Goal: Task Accomplishment & Management: Use online tool/utility

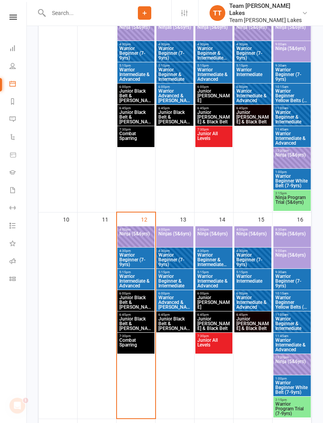
scroll to position [396, 0]
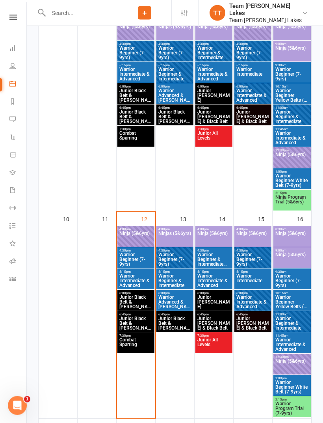
click at [140, 297] on span "Junior Black Belt & [PERSON_NAME]" at bounding box center [136, 302] width 34 height 14
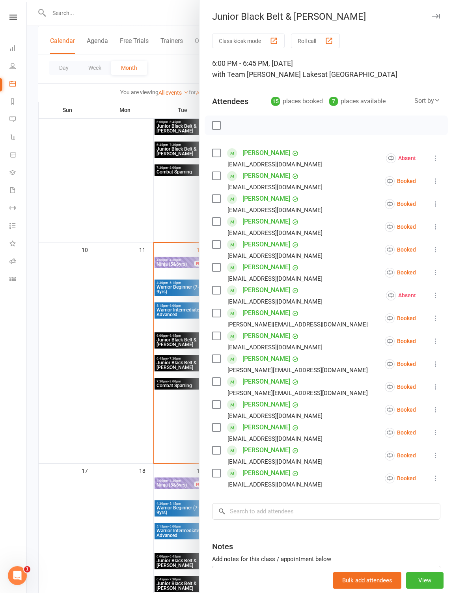
click at [323, 39] on button "Roll call" at bounding box center [315, 40] width 49 height 15
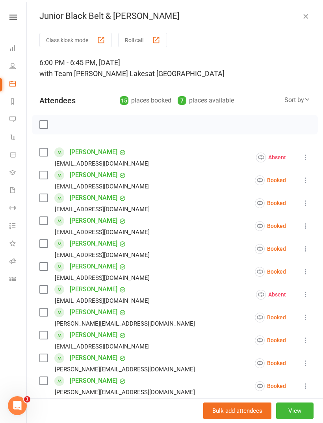
scroll to position [519, 0]
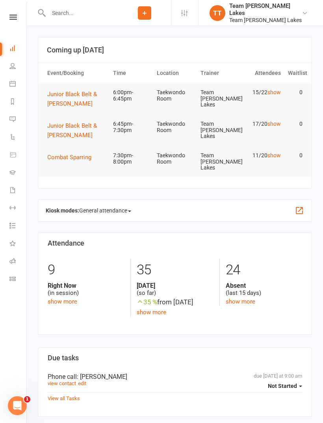
click at [11, 83] on icon at bounding box center [12, 83] width 6 height 6
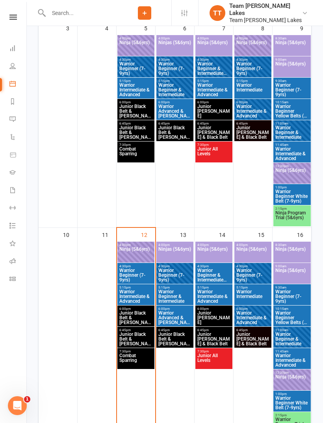
scroll to position [382, 0]
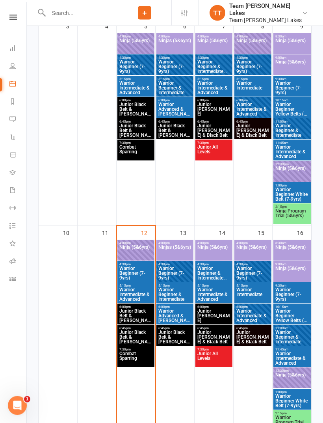
click at [138, 312] on span "Junior Black Belt & [PERSON_NAME]" at bounding box center [136, 316] width 34 height 14
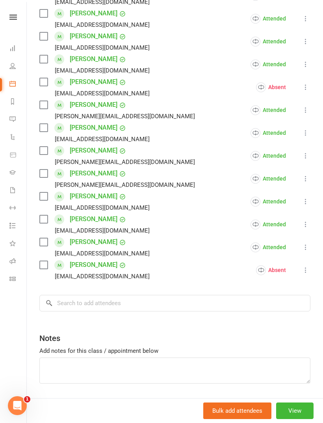
scroll to position [207, 0]
click at [92, 304] on input "search" at bounding box center [174, 303] width 271 height 17
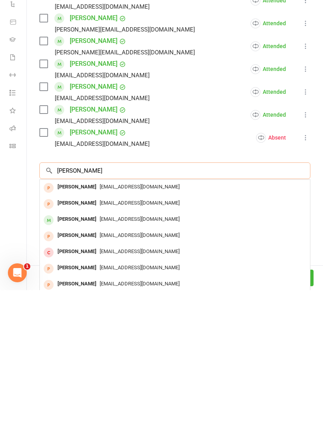
scroll to position [0, 0]
click at [120, 295] on input "[PERSON_NAME]" at bounding box center [174, 303] width 271 height 17
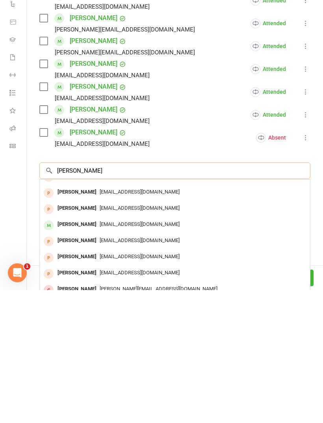
scroll to position [43, 0]
click at [126, 295] on input "[PERSON_NAME]" at bounding box center [174, 303] width 271 height 17
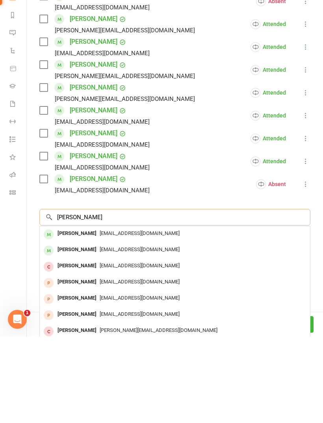
scroll to position [0, 0]
type input "[PERSON_NAME]"
click at [115, 316] on span "[EMAIL_ADDRESS][DOMAIN_NAME]" at bounding box center [140, 319] width 80 height 6
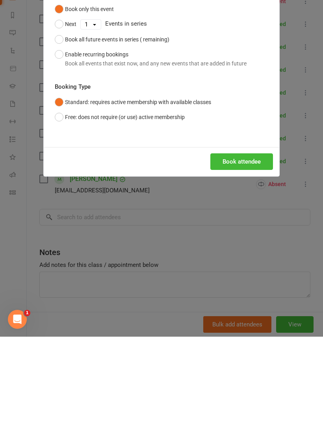
scroll to position [547, 0]
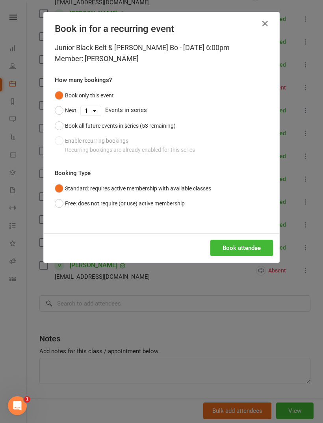
click at [254, 244] on button "Book attendee" at bounding box center [241, 248] width 63 height 17
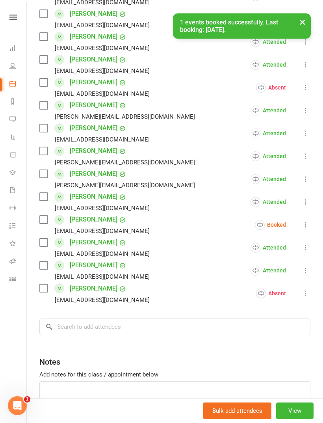
click at [308, 222] on icon at bounding box center [306, 225] width 8 height 8
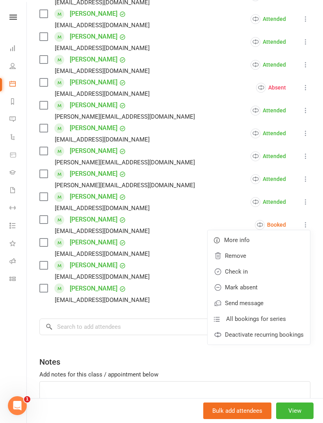
click at [195, 217] on li "[PERSON_NAME] [EMAIL_ADDRESS][DOMAIN_NAME] Booked More info Remove Check in Mar…" at bounding box center [174, 224] width 271 height 23
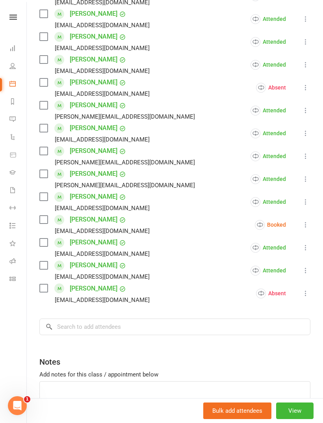
click at [305, 223] on icon at bounding box center [306, 225] width 8 height 8
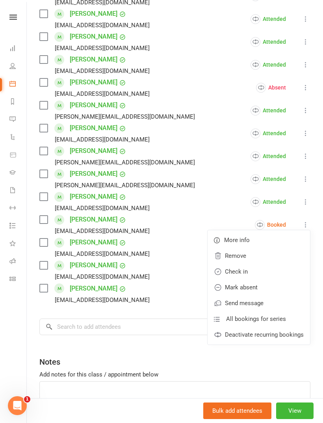
click at [243, 269] on link "Check in" at bounding box center [259, 272] width 102 height 16
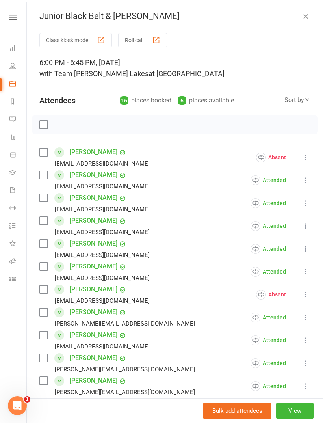
scroll to position [0, 0]
click at [143, 38] on button "Roll call" at bounding box center [142, 40] width 49 height 15
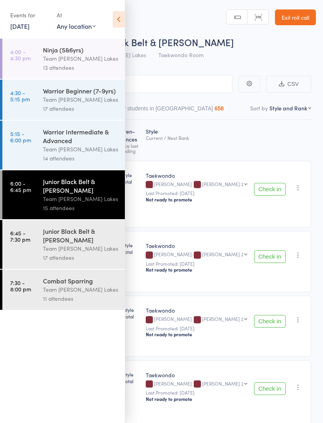
click at [119, 20] on icon at bounding box center [119, 19] width 12 height 17
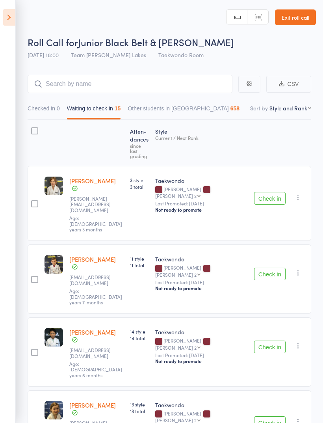
click at [276, 192] on button "Check in" at bounding box center [270, 198] width 32 height 13
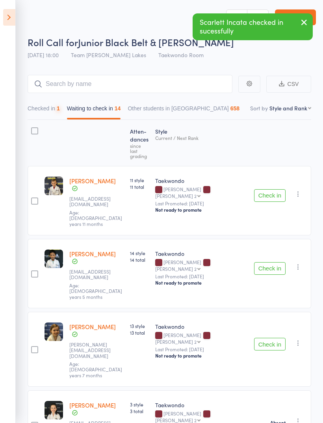
click at [277, 189] on button "Check in" at bounding box center [270, 195] width 32 height 13
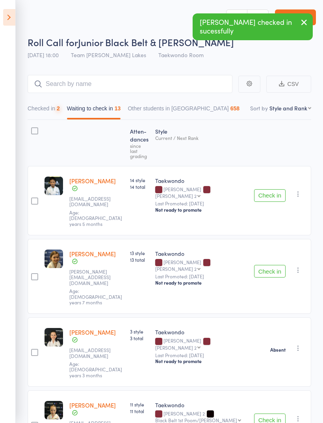
click at [267, 189] on button "Check in" at bounding box center [270, 195] width 32 height 13
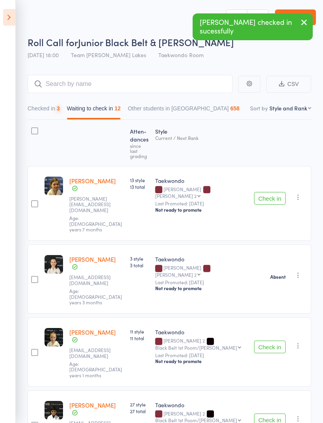
click at [274, 192] on button "Check in" at bounding box center [270, 198] width 32 height 13
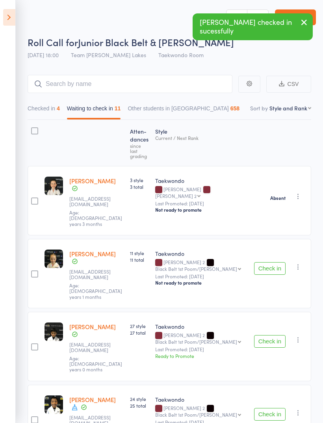
click at [269, 262] on button "Check in" at bounding box center [270, 268] width 32 height 13
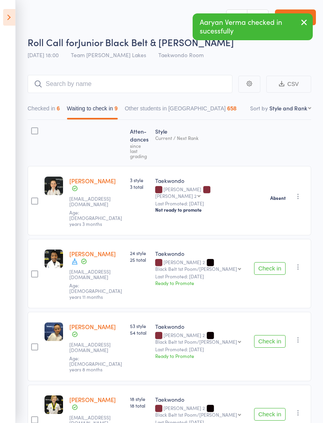
click at [271, 335] on button "Check in" at bounding box center [270, 341] width 32 height 13
click at [268, 335] on button "Check in" at bounding box center [270, 341] width 32 height 13
click at [272, 335] on button "Check in" at bounding box center [270, 341] width 32 height 13
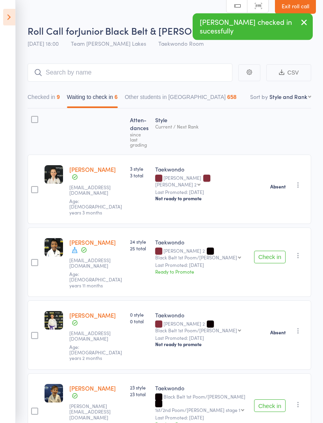
scroll to position [14, 0]
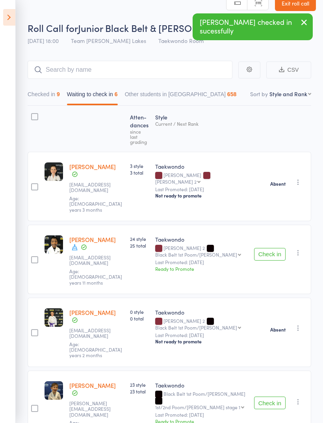
click at [277, 396] on button "Check in" at bounding box center [270, 402] width 32 height 13
click at [271, 394] on button "Check in" at bounding box center [270, 400] width 32 height 13
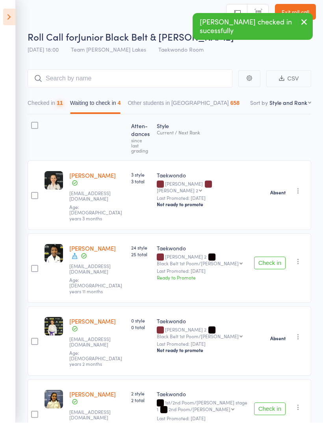
scroll to position [6, 0]
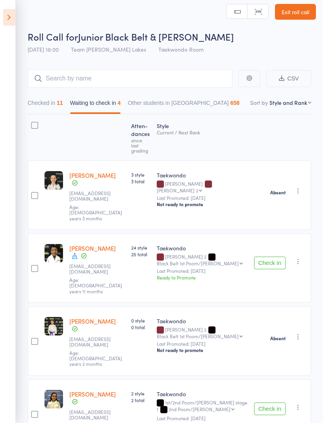
click at [272, 256] on button "Check in" at bounding box center [270, 262] width 32 height 13
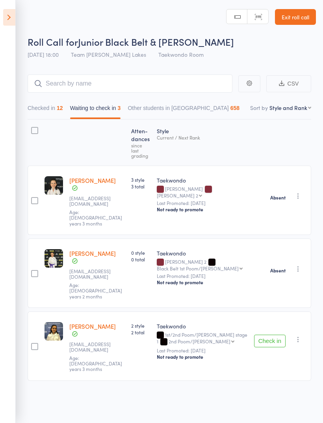
click at [300, 335] on icon "button" at bounding box center [298, 339] width 8 height 8
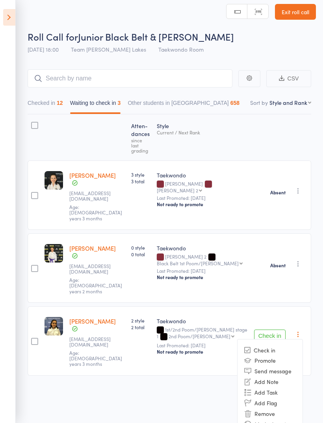
click at [279, 418] on li "Mark absent" at bounding box center [270, 423] width 65 height 11
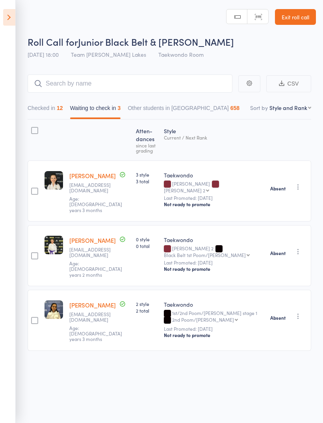
click at [32, 127] on div at bounding box center [34, 130] width 7 height 7
click at [33, 128] on input "checkbox" at bounding box center [33, 128] width 0 height 0
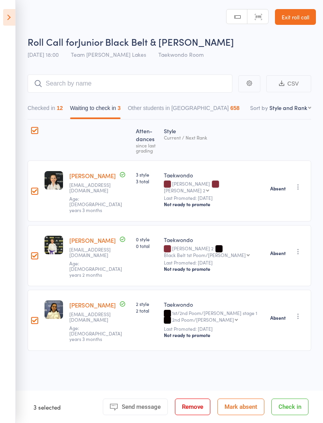
click at [247, 403] on button "Mark absent" at bounding box center [240, 406] width 47 height 17
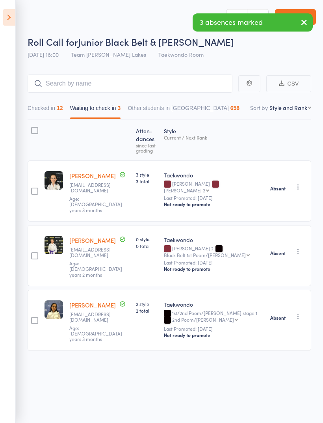
click at [42, 101] on button "Checked in 12" at bounding box center [45, 110] width 35 height 18
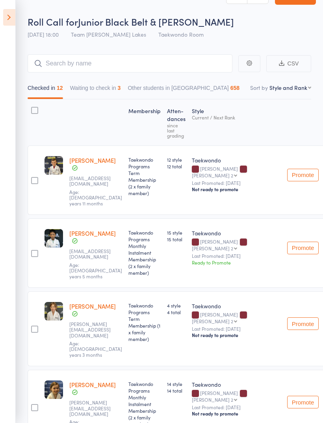
scroll to position [0, 0]
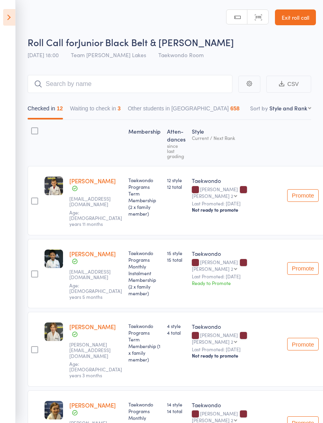
click at [98, 102] on button "Waiting to check in 3" at bounding box center [95, 110] width 51 height 18
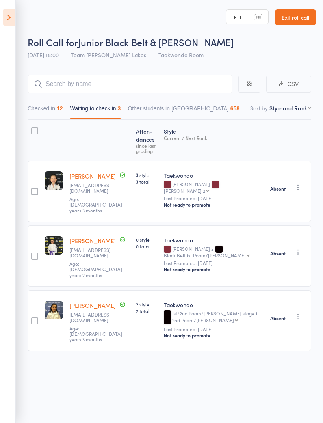
click at [45, 111] on button "Checked in 12" at bounding box center [45, 110] width 35 height 18
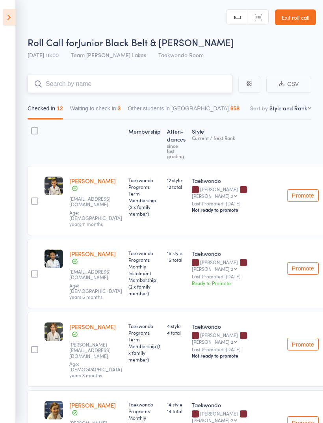
click at [160, 77] on input "search" at bounding box center [130, 84] width 205 height 18
type input "[PERSON_NAME]"
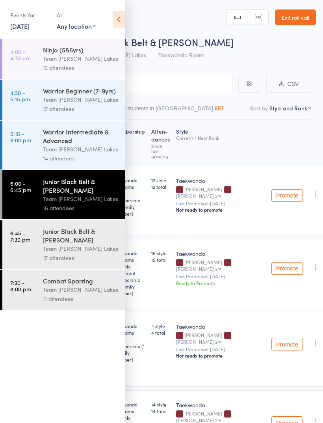
click at [123, 17] on icon at bounding box center [119, 19] width 12 height 17
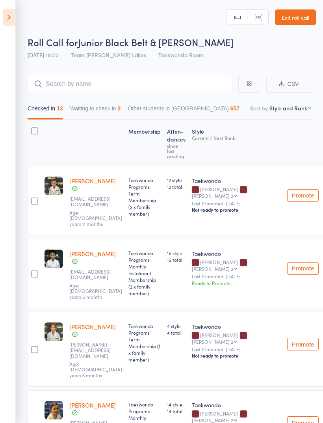
click at [104, 105] on button "Waiting to check in 3" at bounding box center [95, 110] width 51 height 18
